Goal: Navigation & Orientation: Find specific page/section

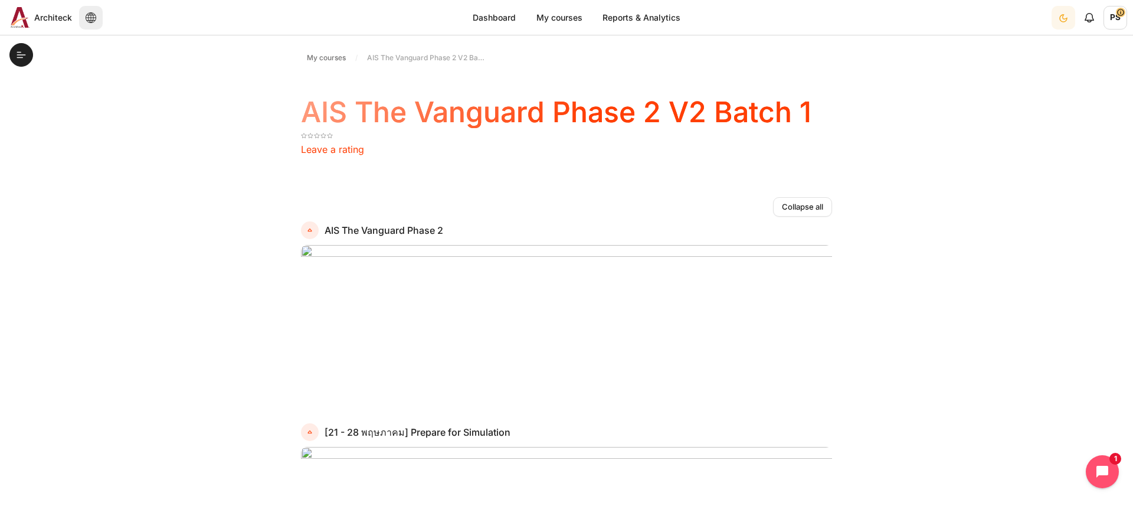
click at [322, 54] on span "My courses" at bounding box center [326, 58] width 39 height 11
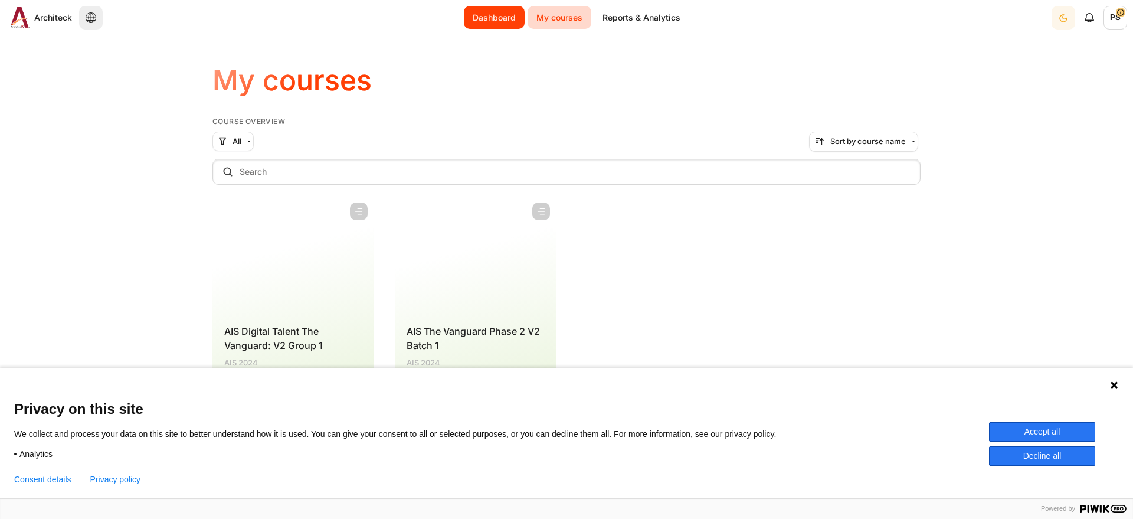
click at [491, 11] on link "Dashboard" at bounding box center [494, 17] width 61 height 23
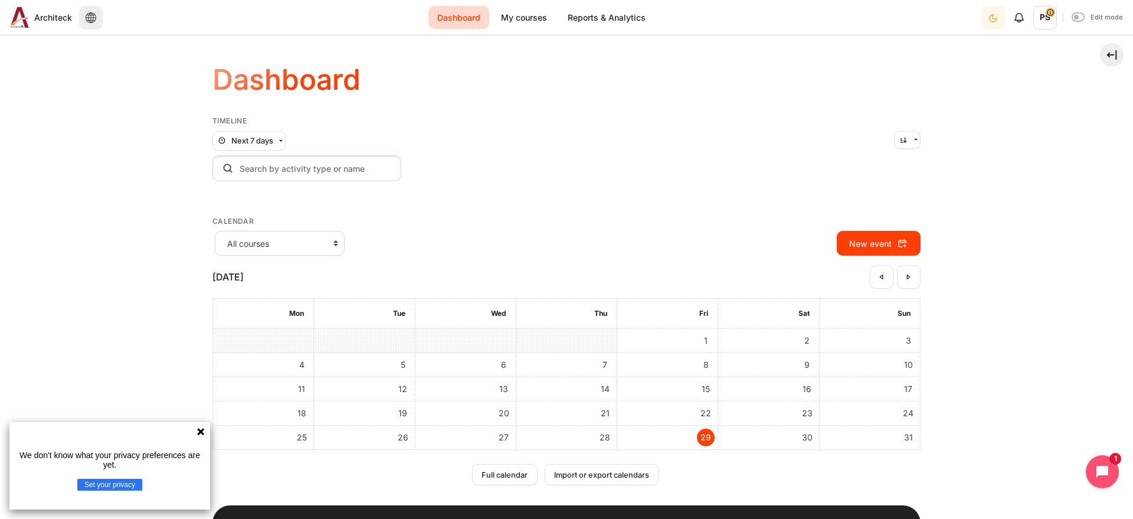
click at [201, 430] on icon at bounding box center [200, 431] width 9 height 9
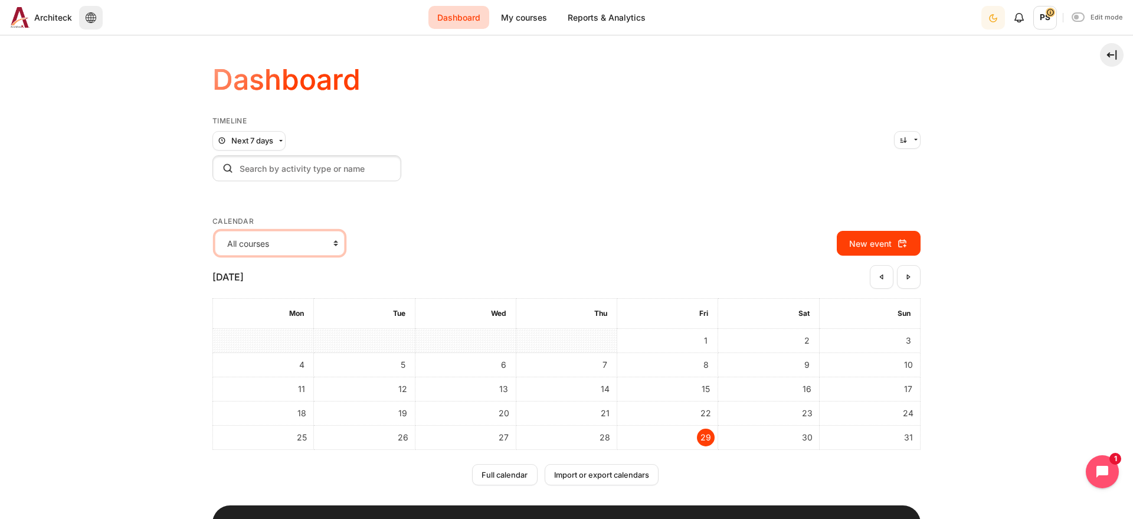
click at [215, 231] on select "All courses AIS OPO V2 Group 1 AIS The Vanguard Phase 2 V2 Batch 1" at bounding box center [280, 243] width 130 height 25
click at [278, 139] on button "Next 7 days" at bounding box center [248, 141] width 73 height 20
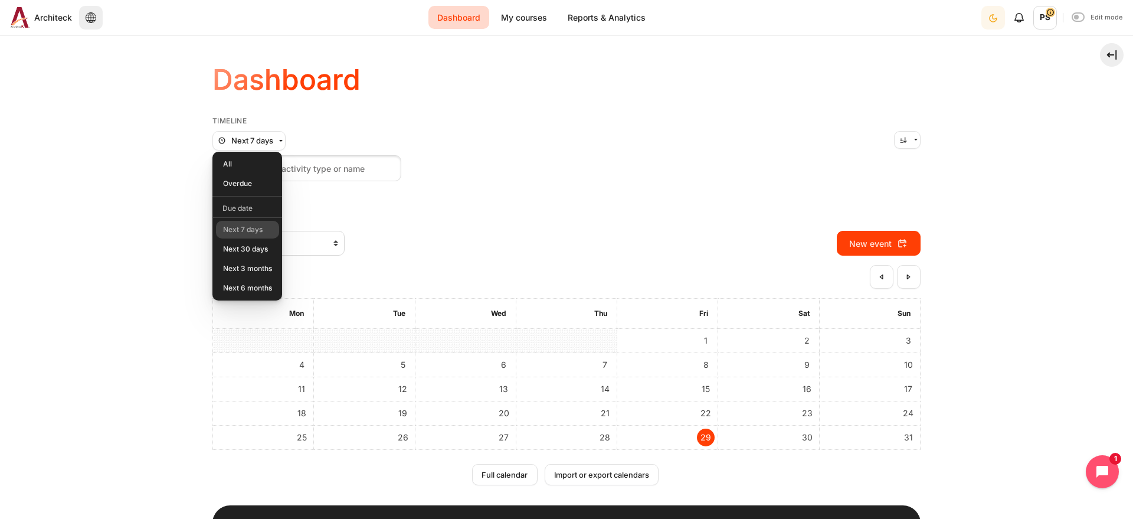
click at [551, 165] on div "Search by activity type or name Clear search input" at bounding box center [566, 168] width 708 height 26
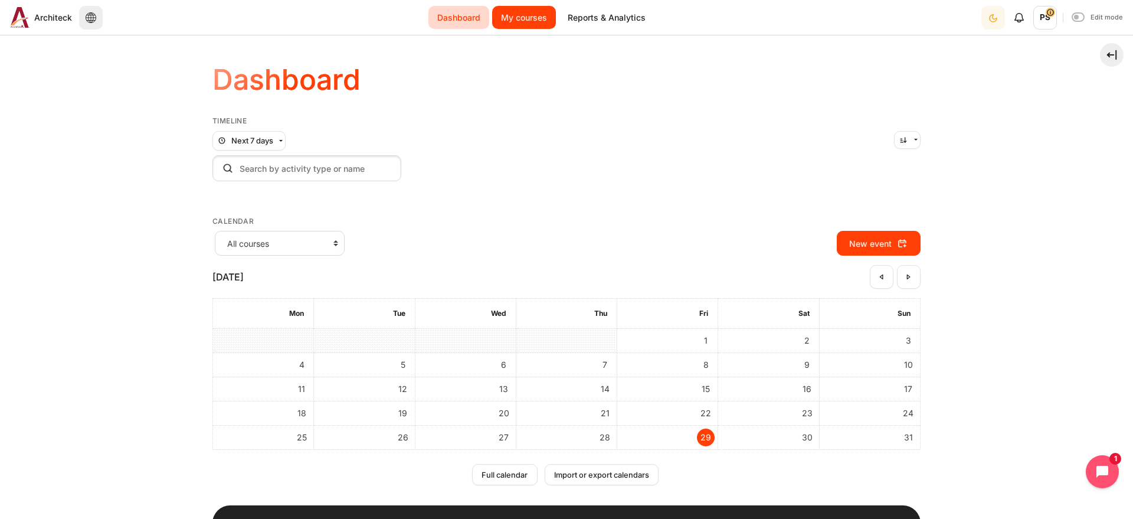
click at [534, 25] on link "My courses" at bounding box center [524, 17] width 64 height 23
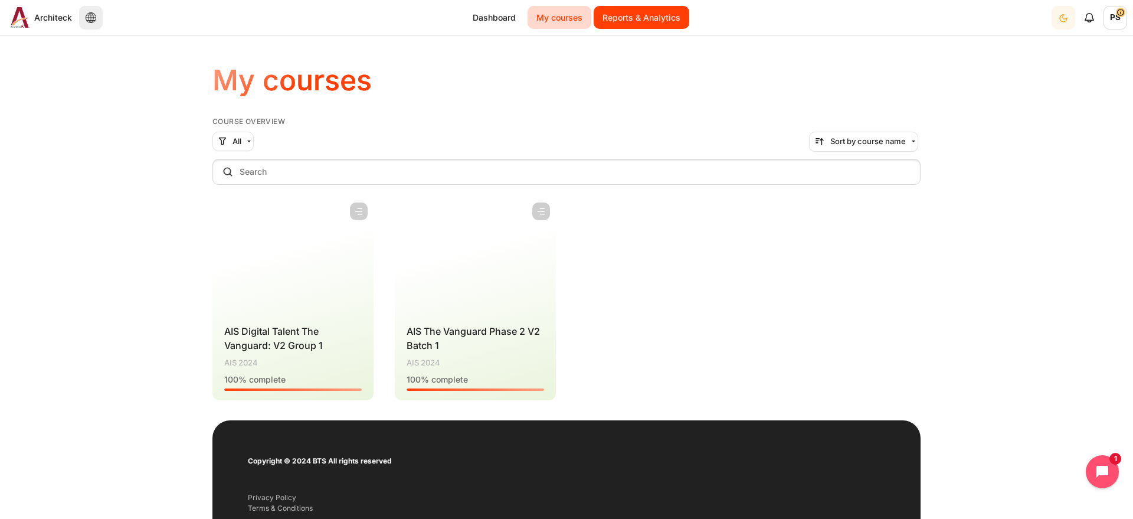
click at [641, 19] on link "Reports & Analytics" at bounding box center [642, 17] width 96 height 23
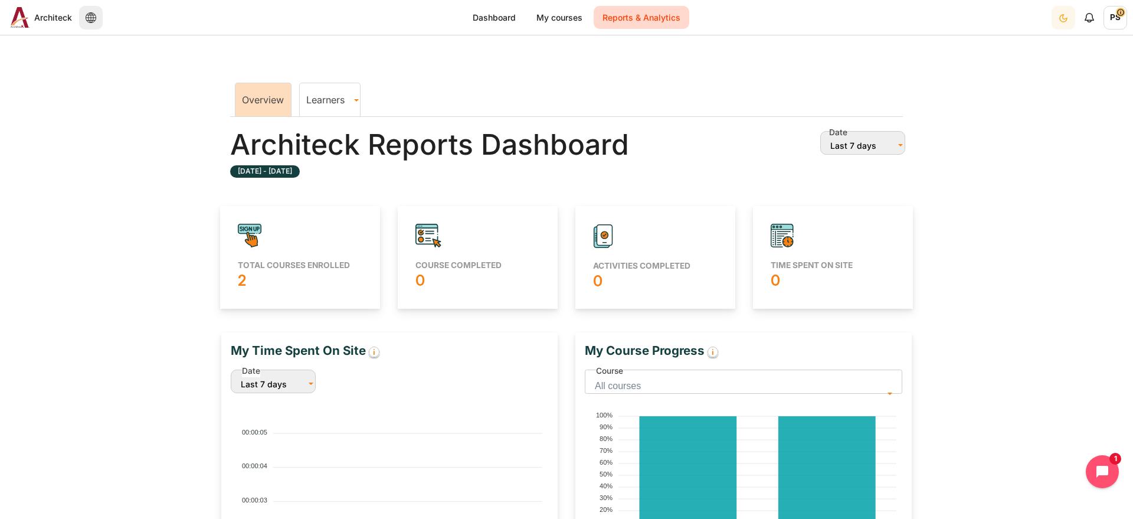
click at [341, 103] on link "Learners" at bounding box center [330, 100] width 60 height 12
click at [887, 148] on button "Last 7 days" at bounding box center [862, 143] width 85 height 24
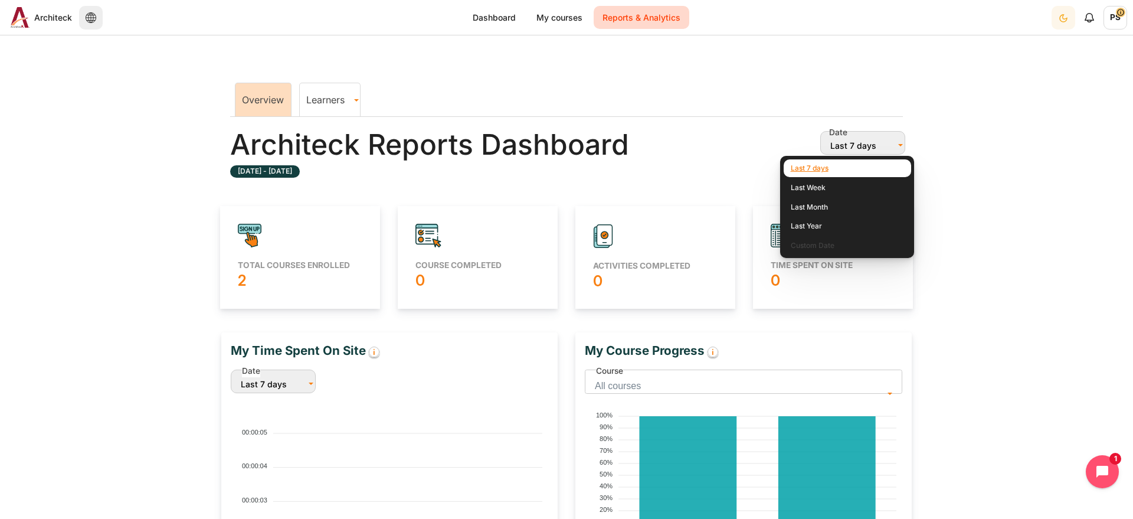
click at [959, 173] on section "Overview Learners Learner Course Progress Architeck Reports Dashboard 22 August…" at bounding box center [566, 375] width 1133 height 663
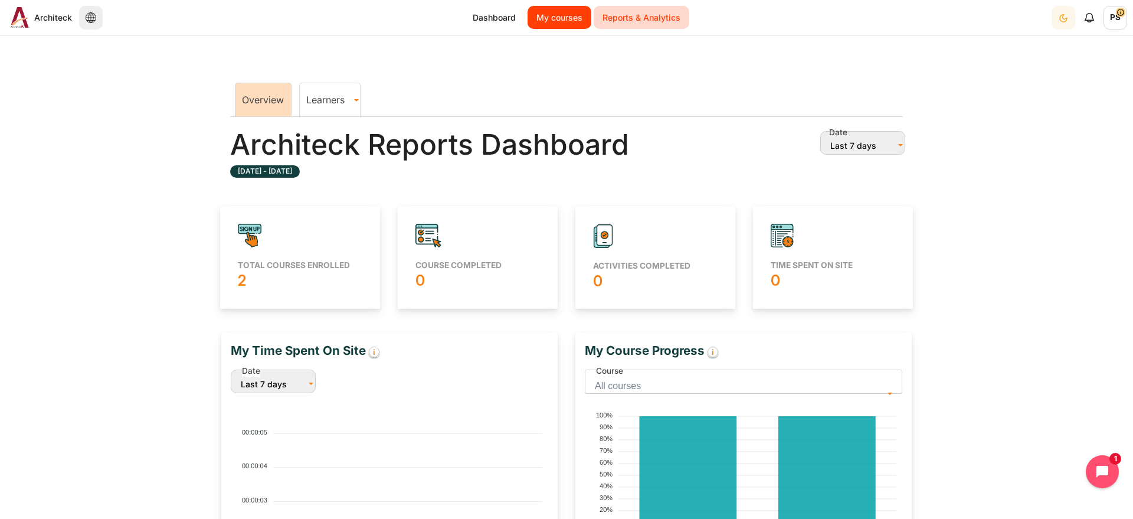
click at [573, 22] on link "My courses" at bounding box center [560, 17] width 64 height 23
